Goal: Task Accomplishment & Management: Manage account settings

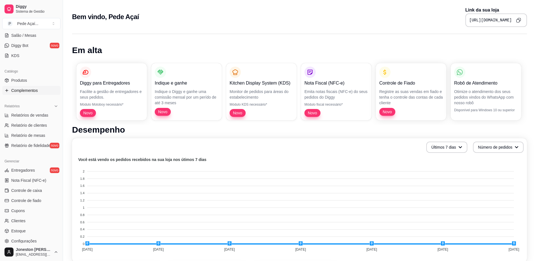
scroll to position [143, 0]
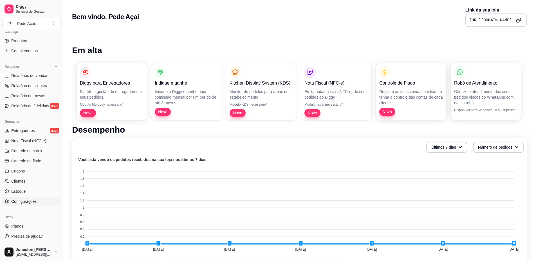
click at [24, 201] on span "Configurações" at bounding box center [23, 202] width 25 height 6
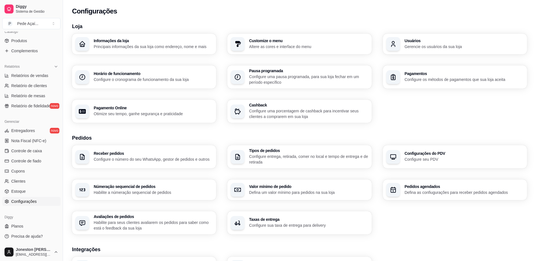
click at [174, 48] on p "Principais informações da sua loja como endereço, nome e mais" at bounding box center [153, 47] width 119 height 6
click at [410, 43] on h3 "Usuários" at bounding box center [464, 41] width 116 height 4
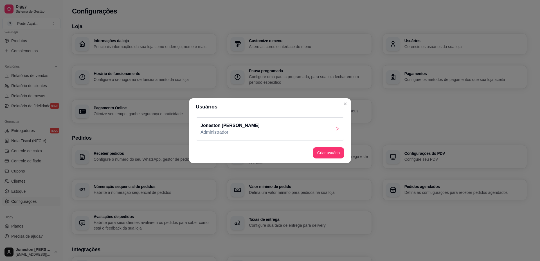
click at [331, 127] on div "Joneston [PERSON_NAME] Administrador" at bounding box center [270, 129] width 149 height 23
click at [327, 131] on div "Joneston [PERSON_NAME] Administrador" at bounding box center [270, 129] width 149 height 23
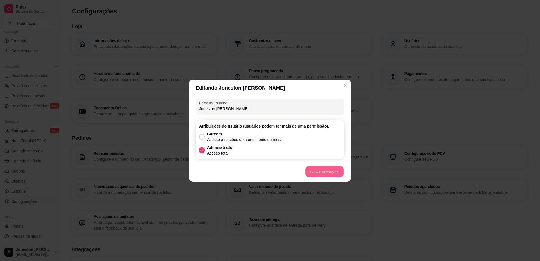
click at [325, 174] on button "Salvar alterações" at bounding box center [324, 171] width 38 height 11
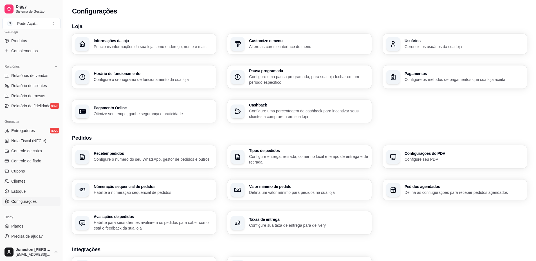
click at [21, 200] on span "Configurações" at bounding box center [23, 202] width 25 height 6
click at [425, 50] on div "Usuários Gerencie os usuários da sua loja" at bounding box center [455, 44] width 144 height 21
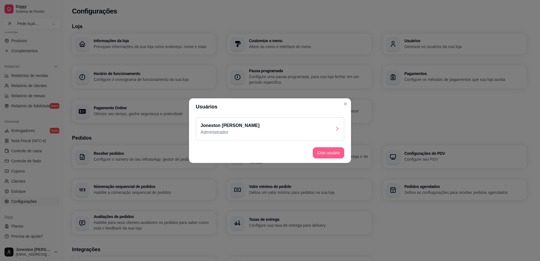
click at [327, 157] on button "Criar usuário" at bounding box center [329, 152] width 32 height 11
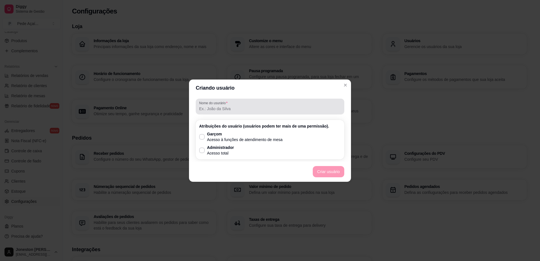
click at [232, 106] on input "Nome do usurário" at bounding box center [270, 109] width 142 height 6
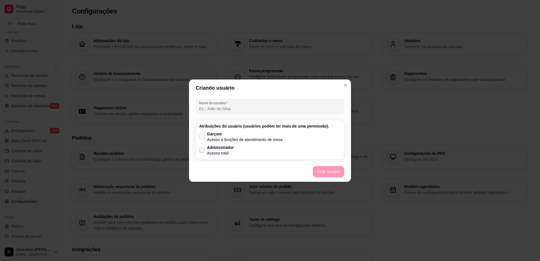
click at [201, 149] on span at bounding box center [202, 151] width 6 height 6
click at [201, 151] on input "Administrador Acesso total" at bounding box center [201, 153] width 4 height 4
checkbox input "true"
click at [216, 107] on input "Nome do usurário" at bounding box center [270, 109] width 142 height 6
type input "j"
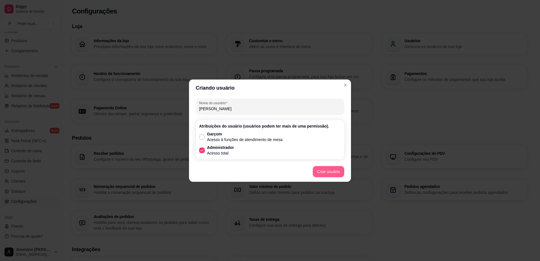
type input "[PERSON_NAME]"
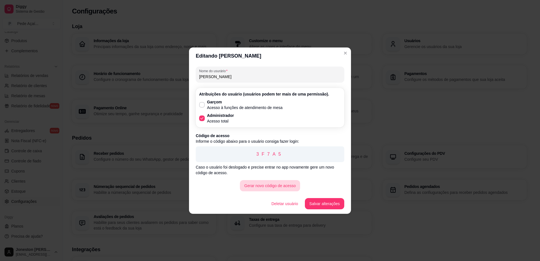
click at [279, 186] on button "Gerar novo código de acesso" at bounding box center [270, 185] width 60 height 11
click at [318, 202] on button "Salvar alterações" at bounding box center [324, 203] width 38 height 11
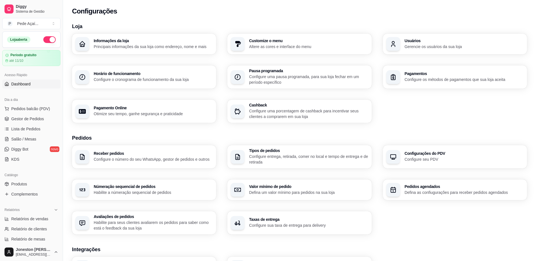
click at [30, 86] on span "Dashboard" at bounding box center [20, 84] width 19 height 6
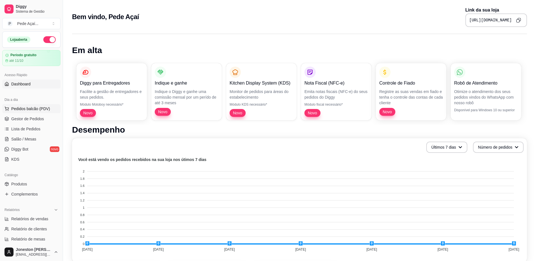
click at [35, 108] on span "Pedidos balcão (PDV)" at bounding box center [30, 109] width 39 height 6
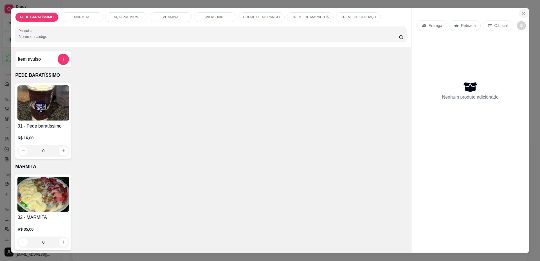
click at [522, 13] on icon "Close" at bounding box center [524, 13] width 5 height 5
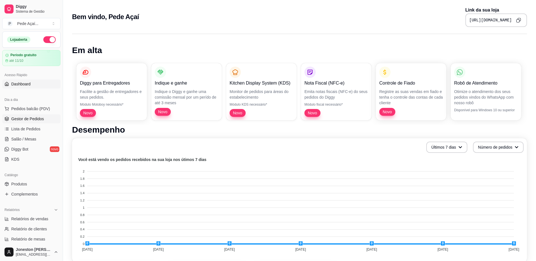
click at [28, 119] on span "Gestor de Pedidos" at bounding box center [27, 119] width 33 height 6
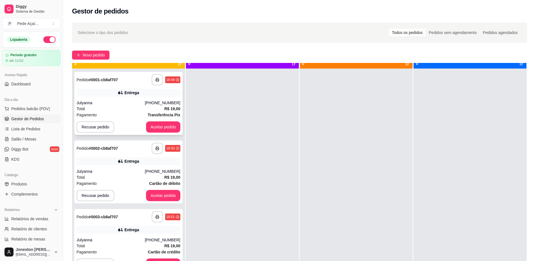
scroll to position [16, 0]
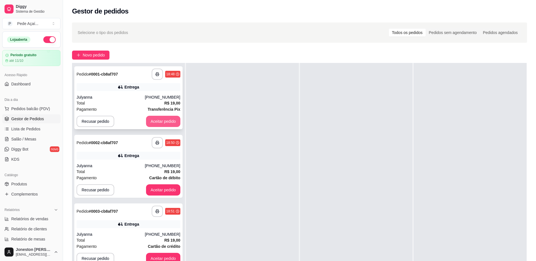
click at [170, 120] on button "Aceitar pedido" at bounding box center [163, 121] width 34 height 11
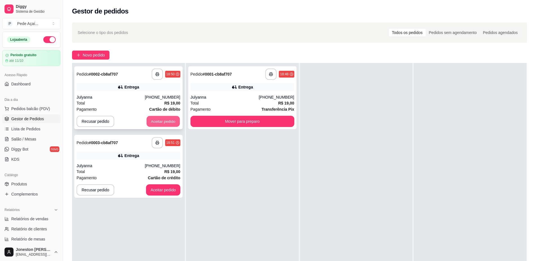
click at [165, 122] on button "Aceitar pedido" at bounding box center [163, 121] width 33 height 11
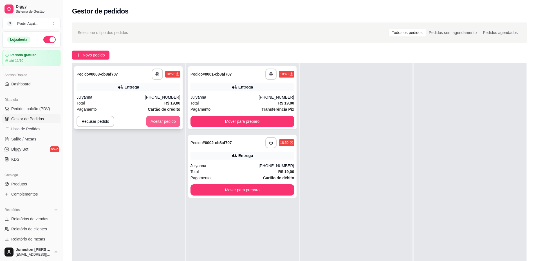
click at [166, 124] on button "Aceitar pedido" at bounding box center [163, 121] width 34 height 11
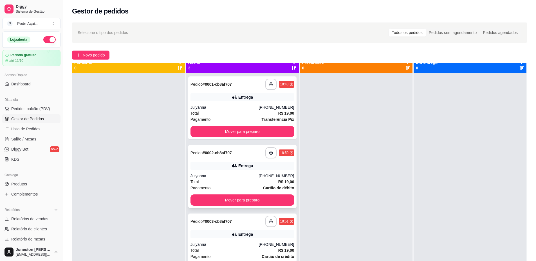
scroll to position [0, 0]
